Goal: Task Accomplishment & Management: Manage account settings

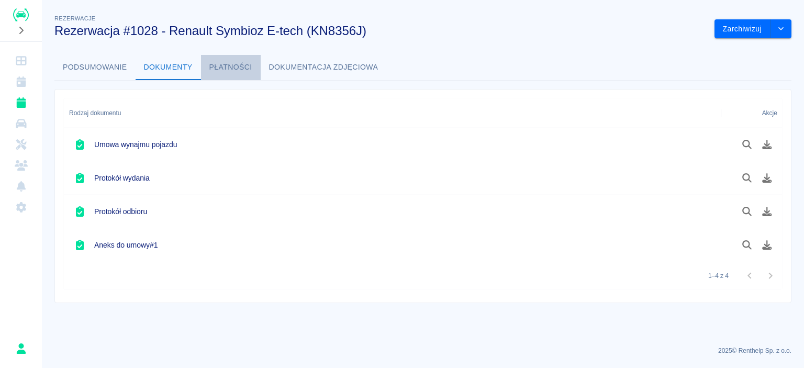
drag, startPoint x: 220, startPoint y: 69, endPoint x: 97, endPoint y: 75, distance: 123.2
click at [221, 71] on button "Płatności" at bounding box center [231, 67] width 60 height 25
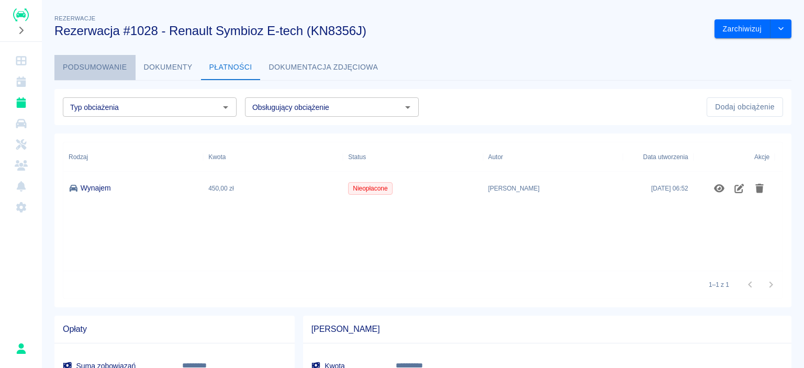
click at [97, 74] on button "Podsumowanie" at bounding box center [94, 67] width 81 height 25
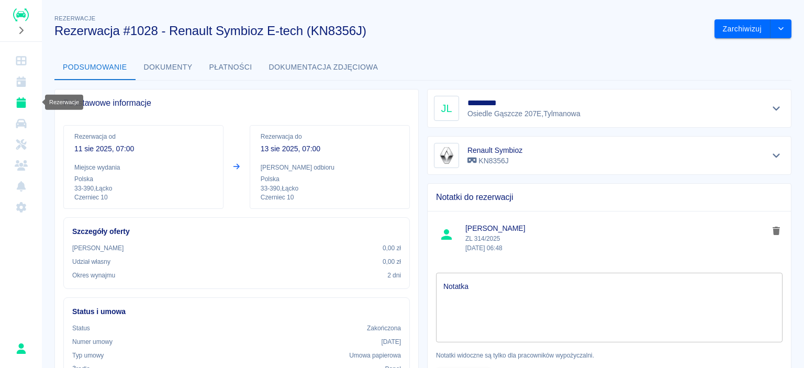
click at [20, 105] on icon "Rezerwacje" at bounding box center [20, 102] width 9 height 10
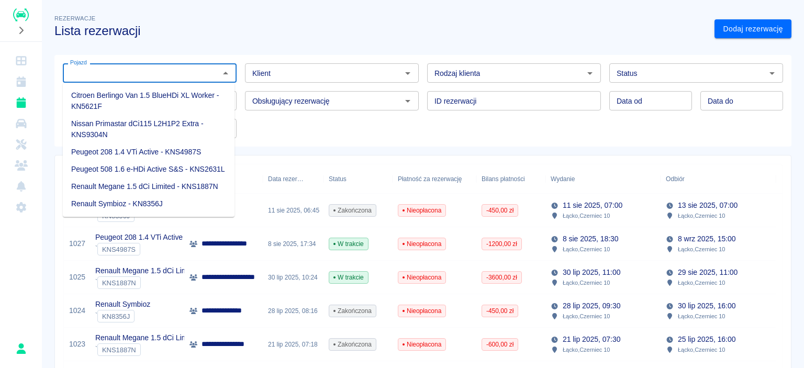
click at [172, 67] on input "Pojazd" at bounding box center [141, 73] width 150 height 13
click at [112, 200] on li "Renault Symbioz - KN8356J" at bounding box center [149, 203] width 172 height 17
type input "Renault Symbioz - KN8356J"
